Goal: Information Seeking & Learning: Find specific fact

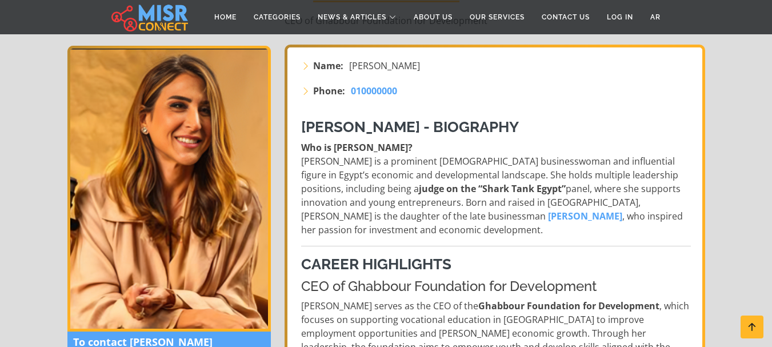
scroll to position [171, 0]
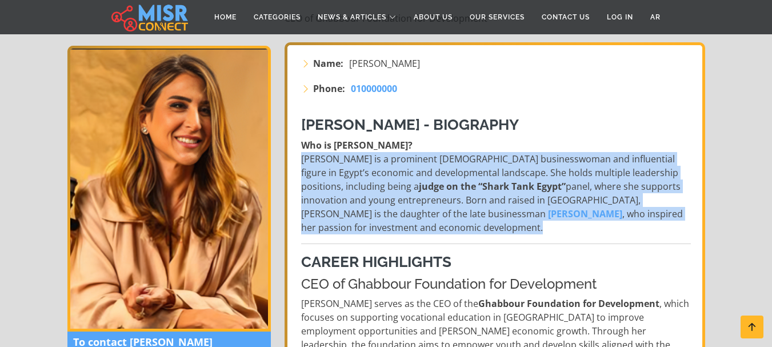
drag, startPoint x: 301, startPoint y: 162, endPoint x: 410, endPoint y: 234, distance: 130.4
click at [410, 234] on p "Who is [PERSON_NAME]? [PERSON_NAME] is a prominent [DEMOGRAPHIC_DATA] businessw…" at bounding box center [496, 186] width 390 height 96
copy p "[PERSON_NAME] is a prominent [DEMOGRAPHIC_DATA] businesswoman and influential f…"
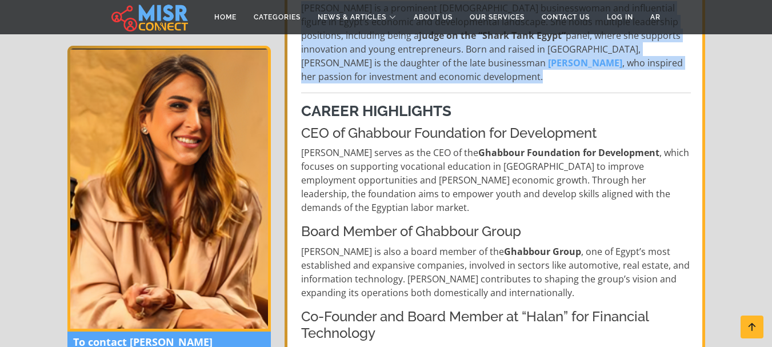
scroll to position [343, 0]
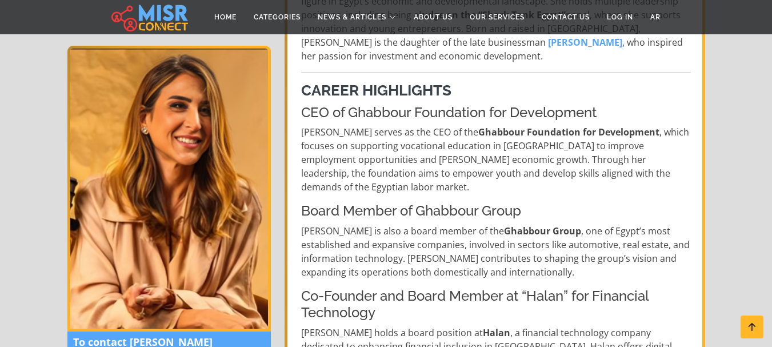
click at [365, 113] on h4 "CEO of Ghabbour Foundation for Development" at bounding box center [496, 113] width 390 height 17
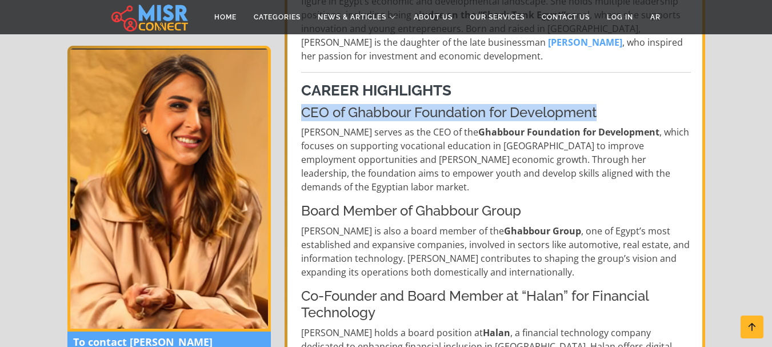
drag, startPoint x: 304, startPoint y: 113, endPoint x: 607, endPoint y: 109, distance: 303.4
click at [607, 109] on h4 "CEO of Ghabbour Foundation for Development" at bounding box center [496, 113] width 390 height 17
copy h4 "CEO of Ghabbour Foundation for Development"
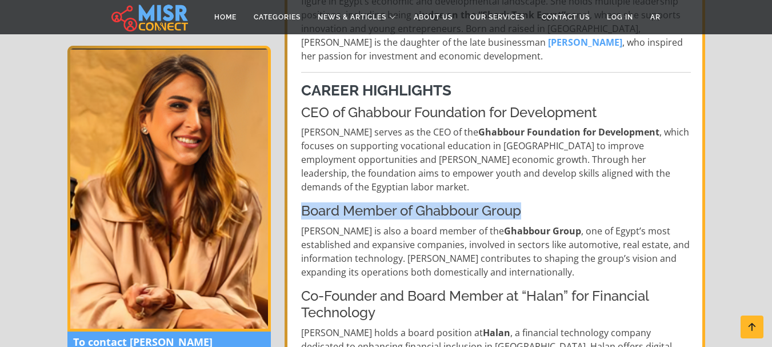
drag, startPoint x: 301, startPoint y: 198, endPoint x: 531, endPoint y: 195, distance: 229.7
click at [531, 203] on h4 "Board Member of Ghabbour Group" at bounding box center [496, 211] width 390 height 17
copy h4 "Board Member of Ghabbour Group"
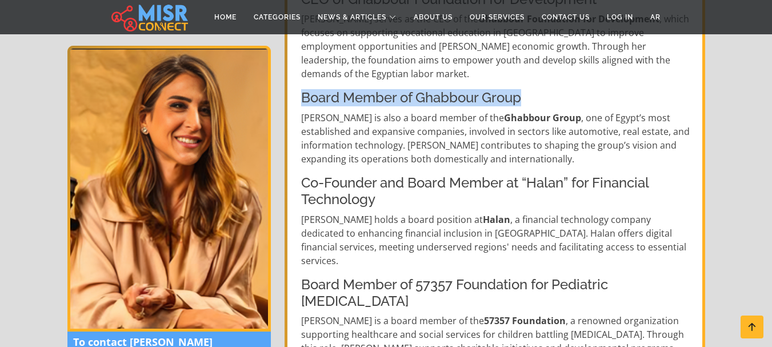
scroll to position [457, 0]
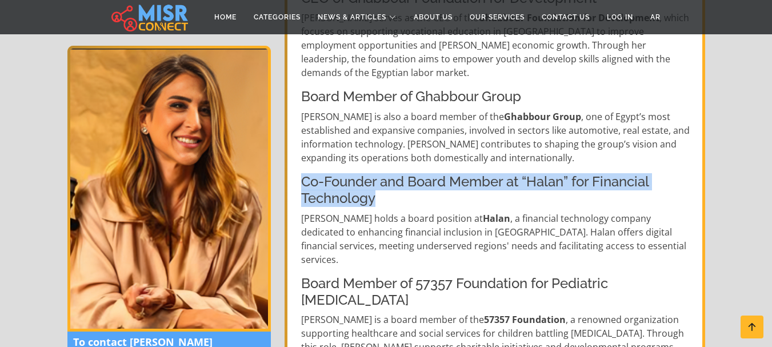
drag, startPoint x: 305, startPoint y: 170, endPoint x: 381, endPoint y: 189, distance: 78.3
click at [381, 189] on h4 "Co-Founder and Board Member at “Halan” for Financial Technology" at bounding box center [496, 190] width 390 height 33
copy h4 "Co-Founder and Board Member at “Halan” for Financial Technology"
